Goal: Find specific page/section: Find specific page/section

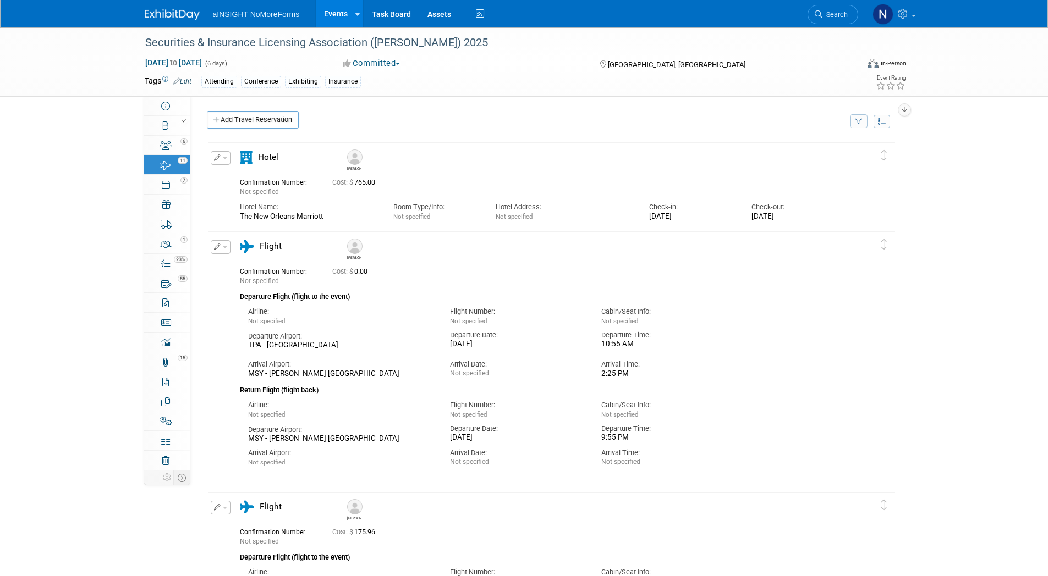
click at [329, 12] on link "Events" at bounding box center [336, 13] width 40 height 27
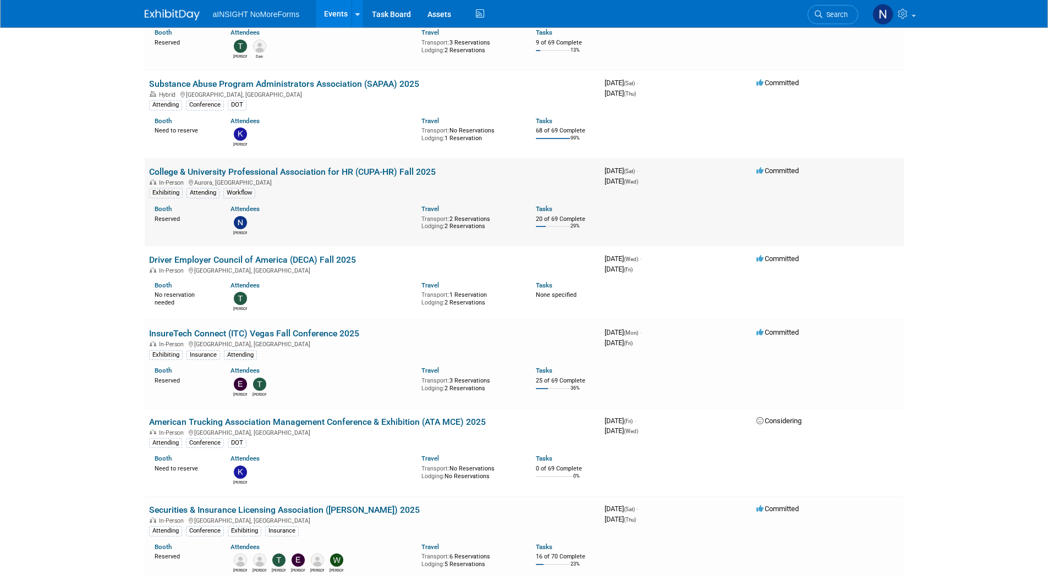
scroll to position [495, 0]
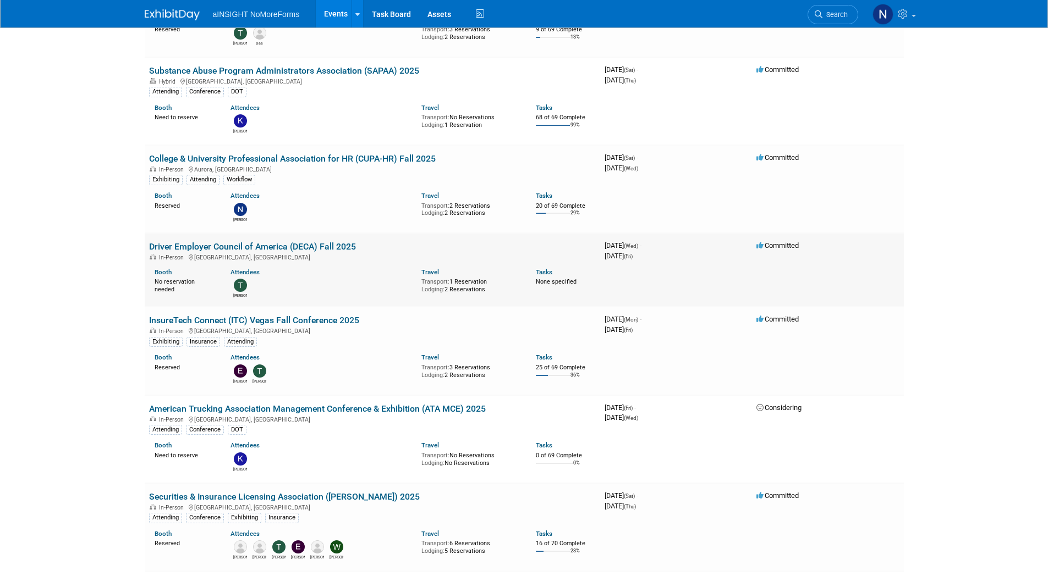
click at [305, 243] on link "Driver Employer Council of America (DECA) Fall 2025" at bounding box center [252, 246] width 207 height 10
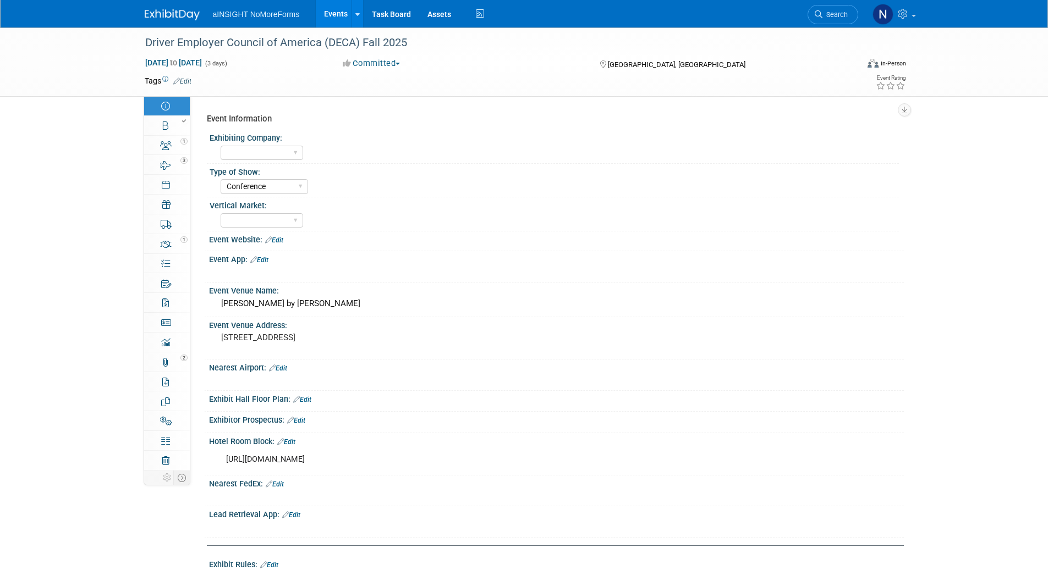
select select "Conference"
click at [168, 129] on icon at bounding box center [165, 126] width 5 height 9
